Goal: Book appointment/travel/reservation

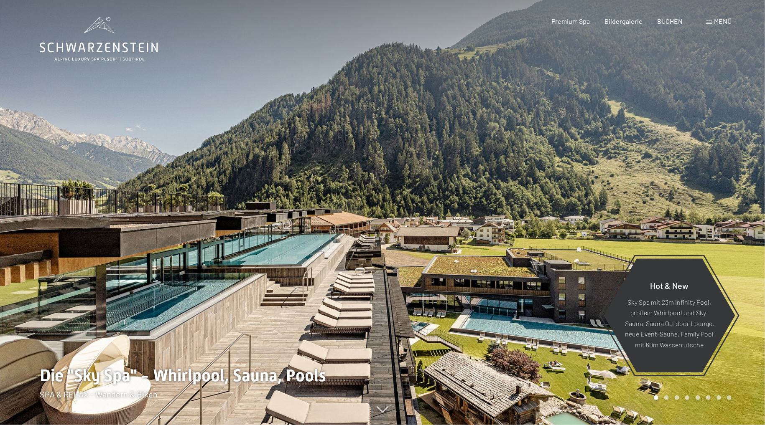
click at [709, 18] on div "Menü" at bounding box center [718, 21] width 25 height 9
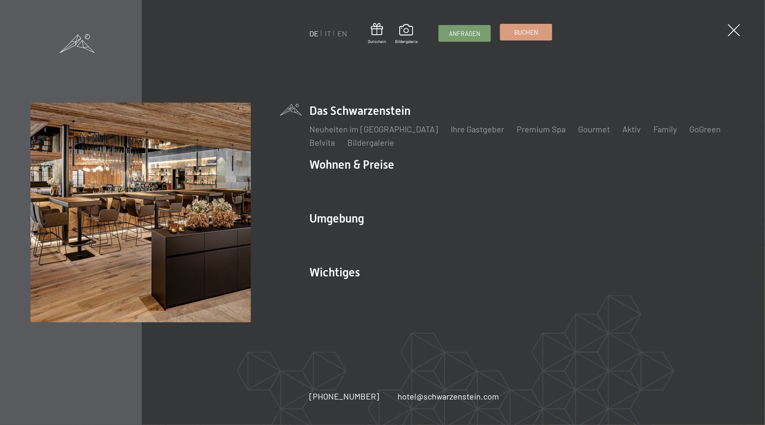
click at [514, 34] on link "Buchen" at bounding box center [525, 32] width 51 height 16
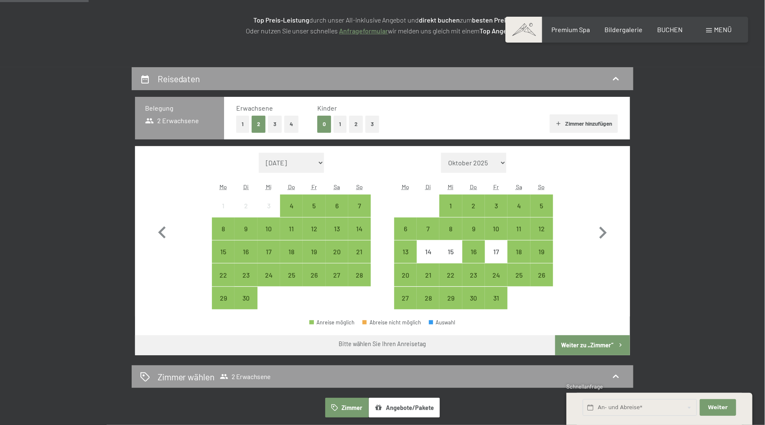
scroll to position [132, 0]
click at [354, 122] on button "2" at bounding box center [356, 124] width 14 height 17
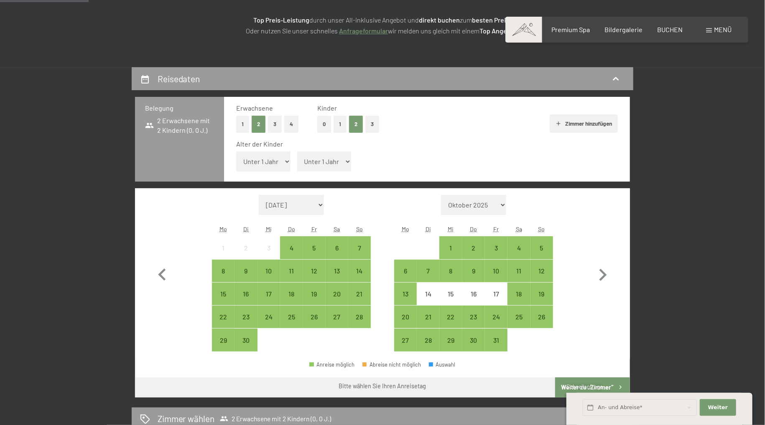
select select "5"
click option "5 Jahre" at bounding box center [0, 0] width 0 height 0
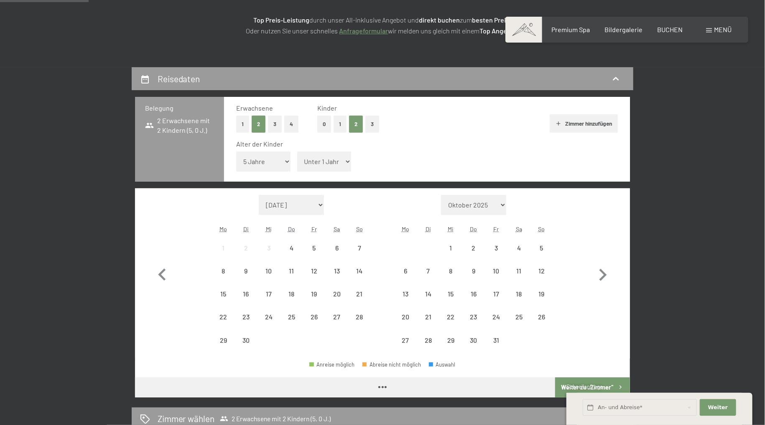
click at [297, 152] on select "Unter 1 Jahr 1 Jahr 2 Jahre 3 Jahre 4 Jahre 5 Jahre 6 Jahre 7 Jahre 8 Jahre 9 J…" at bounding box center [324, 162] width 54 height 20
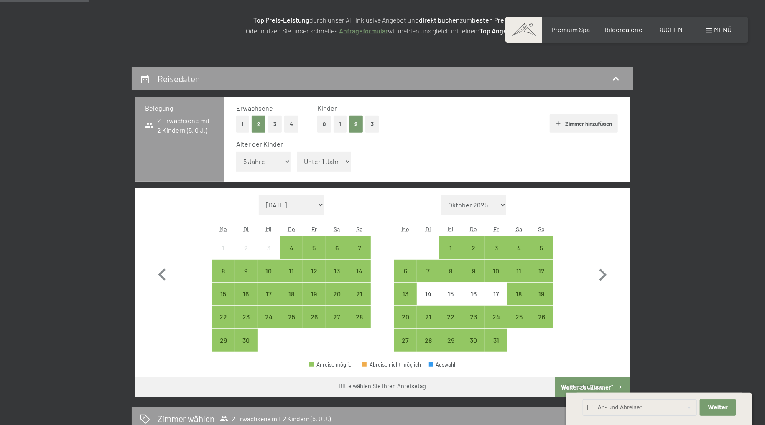
select select "7"
click option "7 Jahre" at bounding box center [0, 0] width 0 height 0
click at [495, 311] on div "24" at bounding box center [496, 317] width 21 height 21
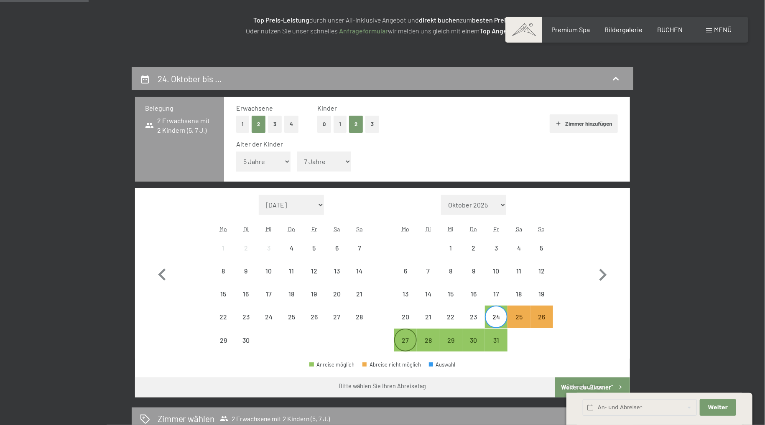
click at [405, 346] on div "27" at bounding box center [405, 347] width 21 height 21
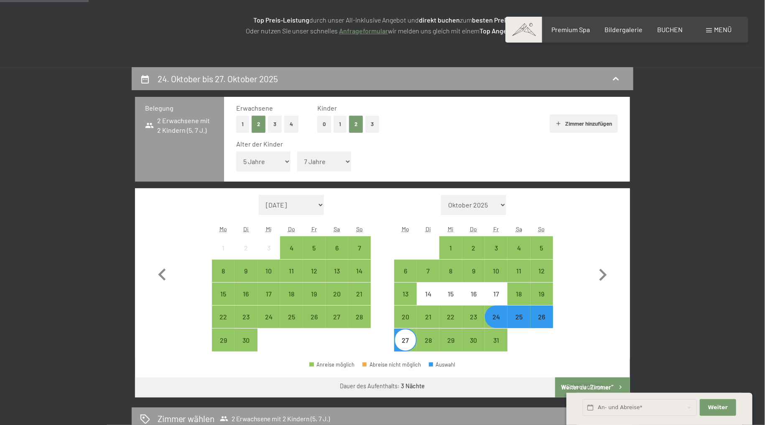
click at [572, 385] on span "Schnellanfrage" at bounding box center [584, 387] width 36 height 7
click at [598, 379] on button "Weiter zu „Zimmer“" at bounding box center [592, 388] width 75 height 20
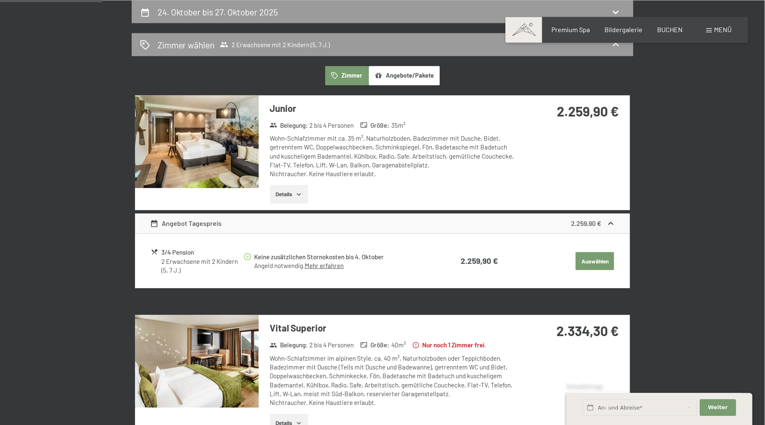
scroll to position [332, 0]
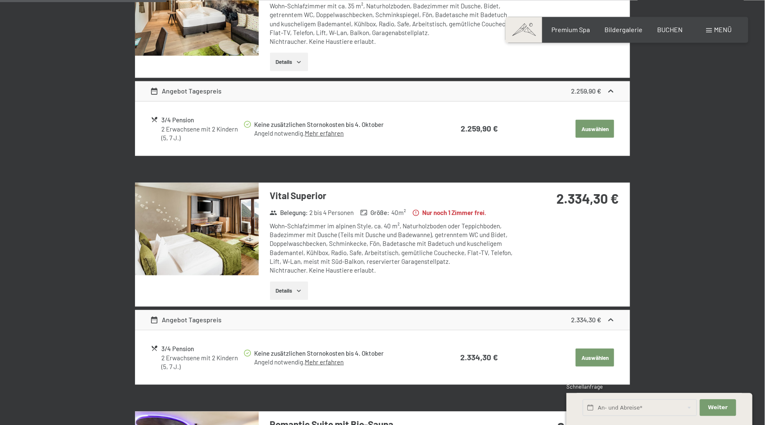
click at [294, 288] on button "Details" at bounding box center [289, 291] width 38 height 18
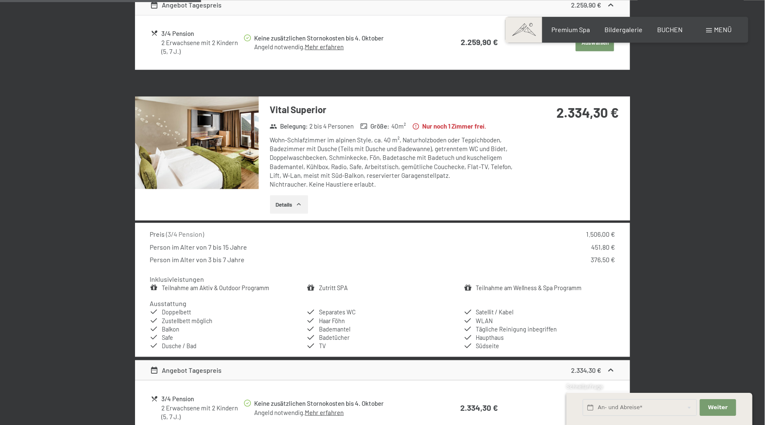
scroll to position [464, 0]
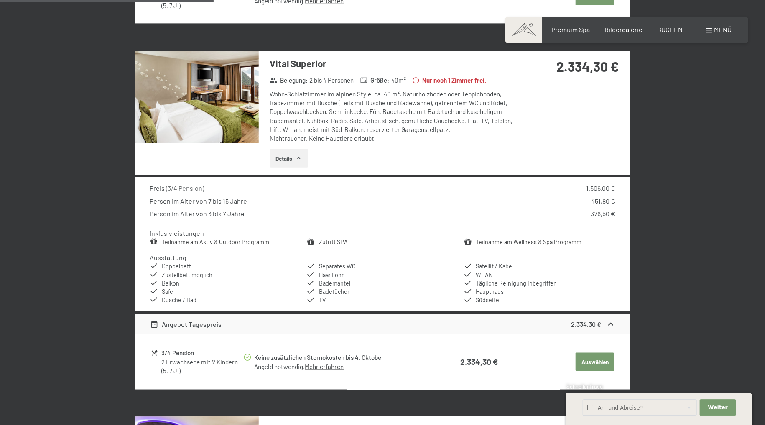
click at [286, 161] on button "Details" at bounding box center [289, 158] width 38 height 18
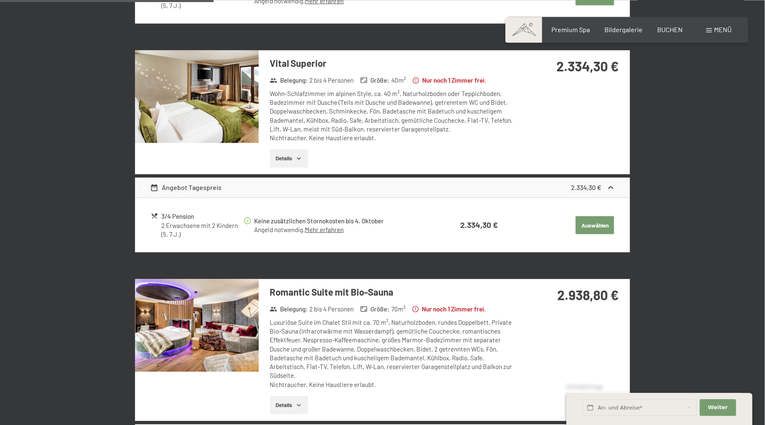
click at [286, 162] on button "Details" at bounding box center [289, 158] width 38 height 18
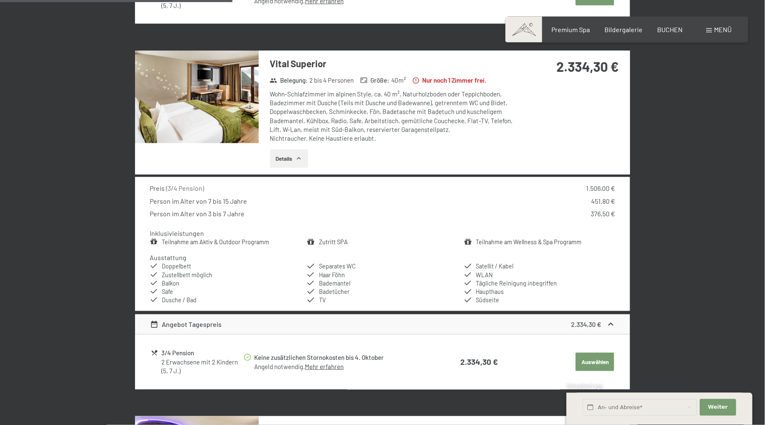
click at [188, 113] on img at bounding box center [197, 97] width 124 height 93
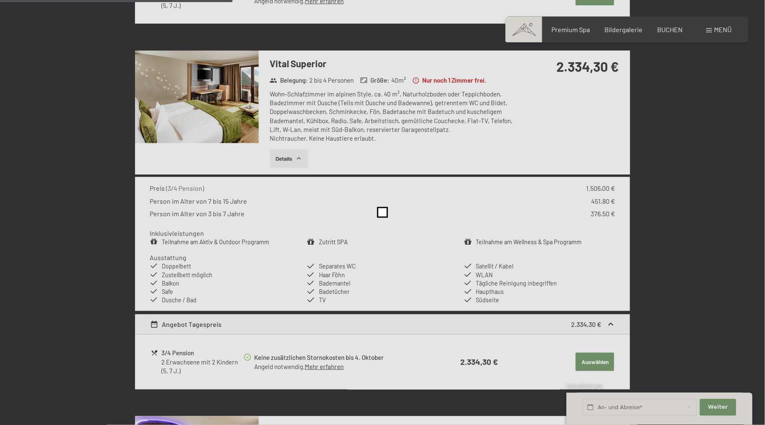
scroll to position [464, 0]
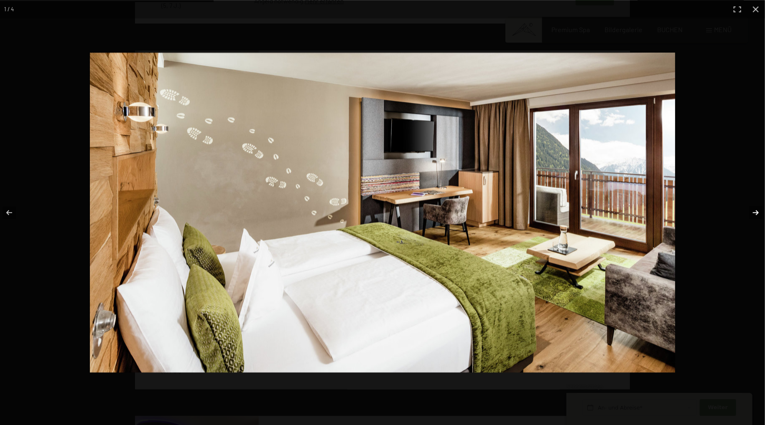
click at [751, 214] on button "button" at bounding box center [750, 213] width 29 height 42
